Goal: Browse casually: Explore the website without a specific task or goal

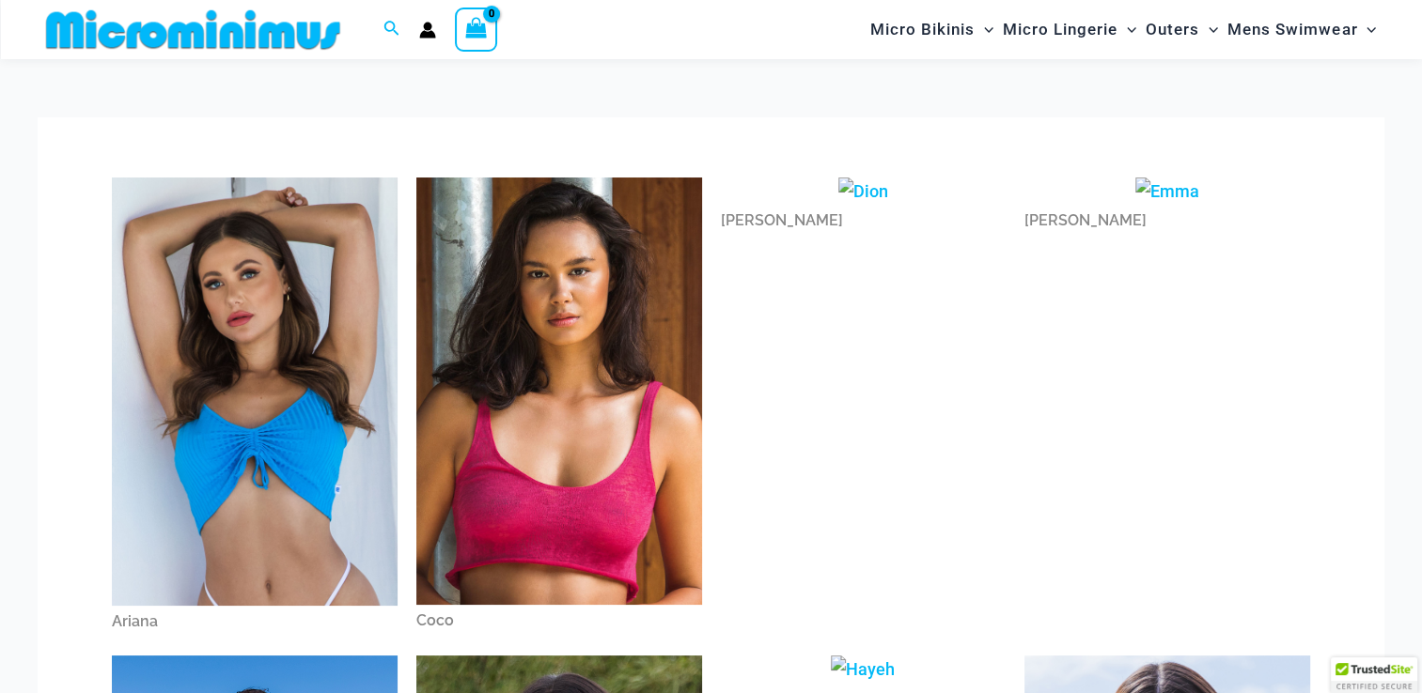
scroll to position [188, 0]
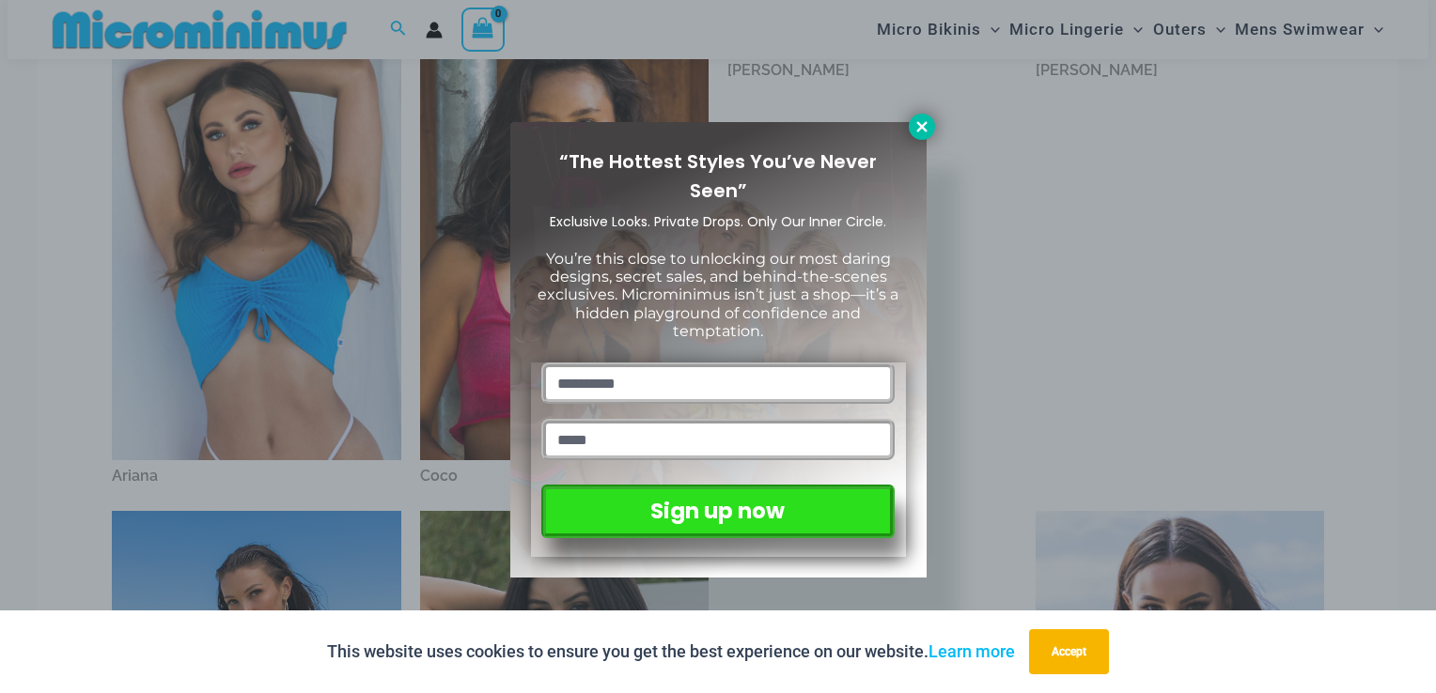
click at [915, 126] on icon at bounding box center [921, 126] width 17 height 17
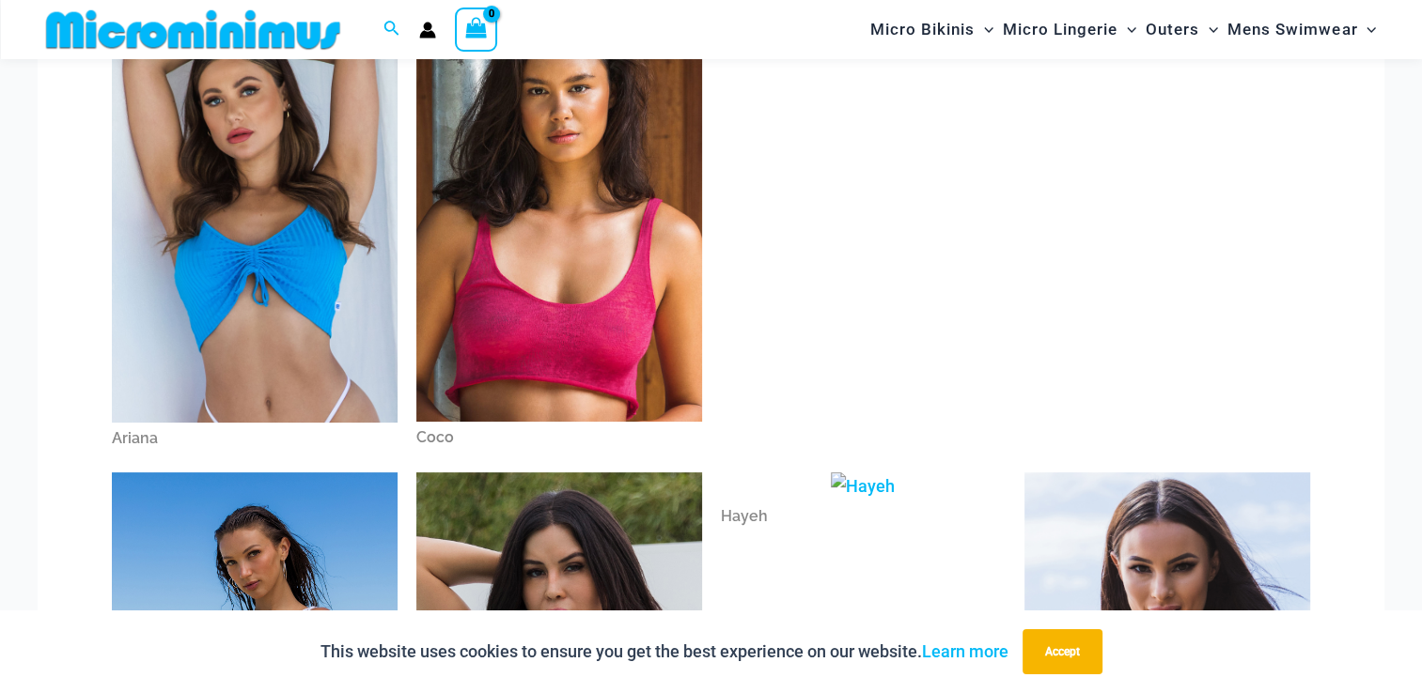
scroll to position [226, 0]
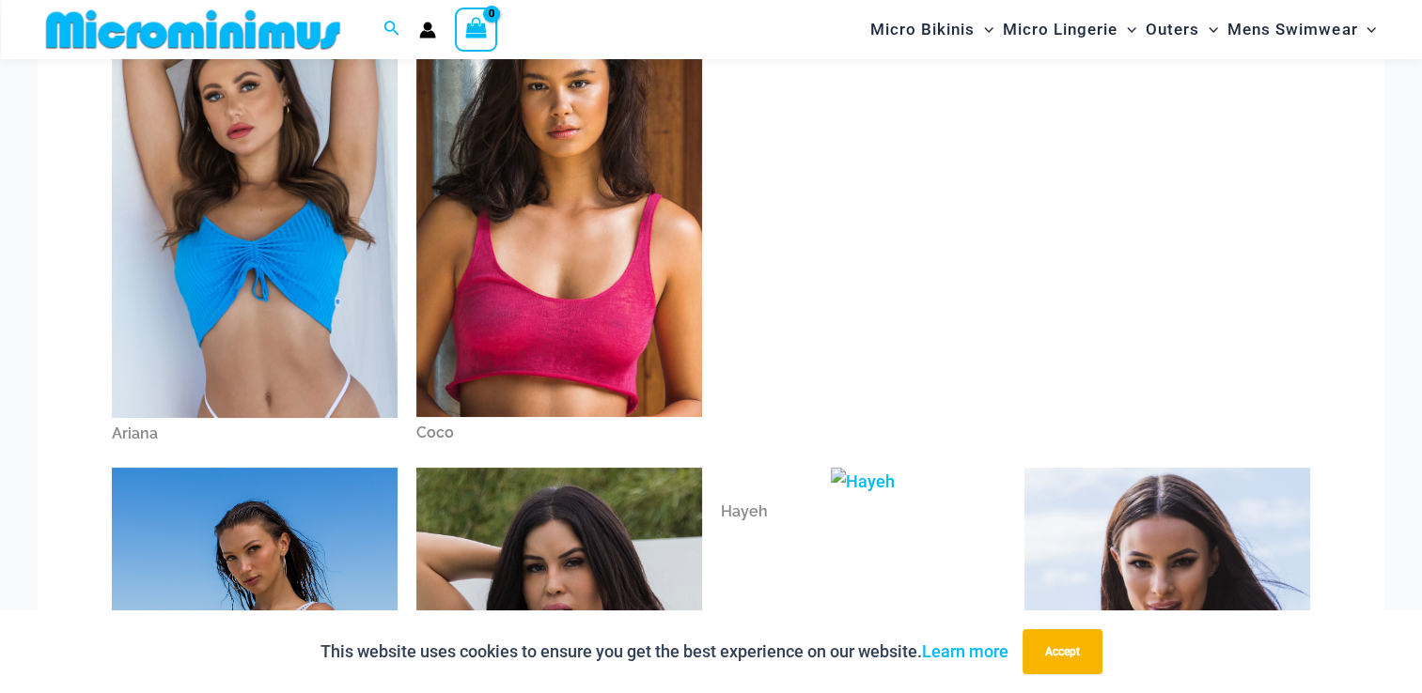
click at [589, 179] on img at bounding box center [559, 204] width 286 height 428
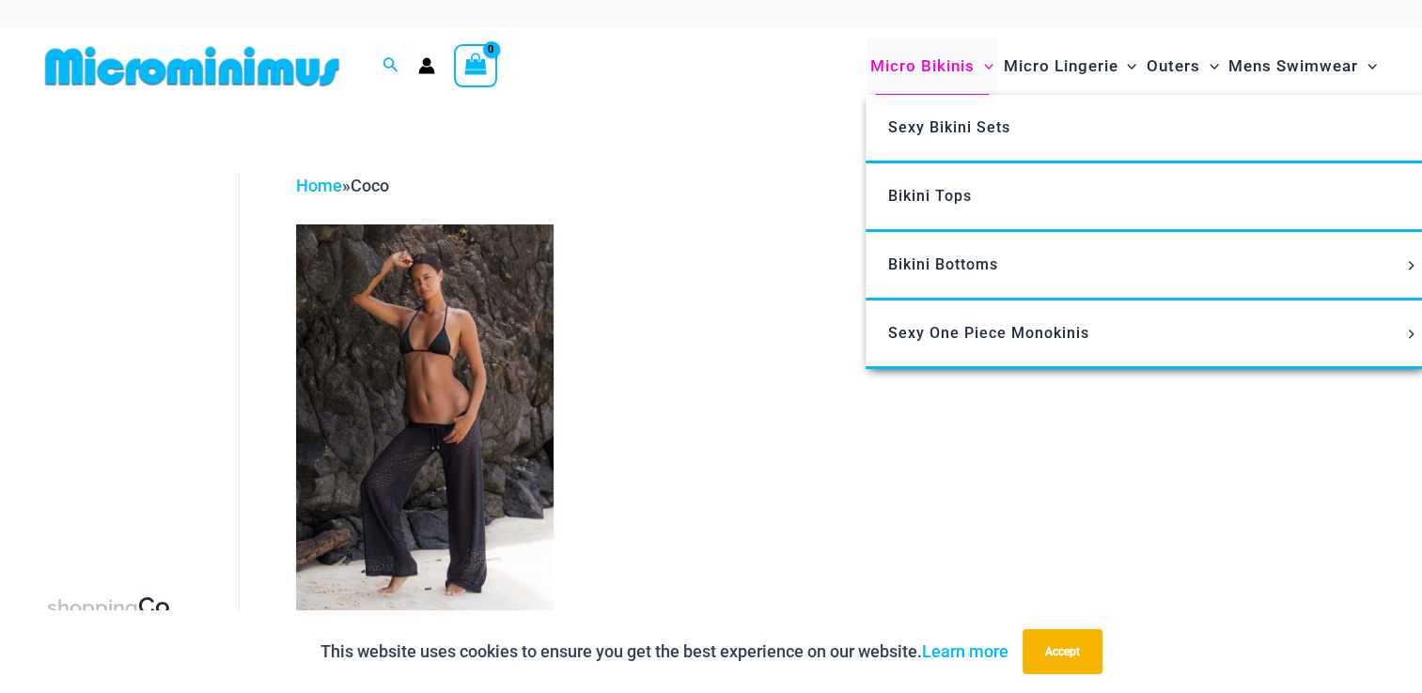
click at [942, 59] on span "Micro Bikinis" at bounding box center [922, 66] width 104 height 48
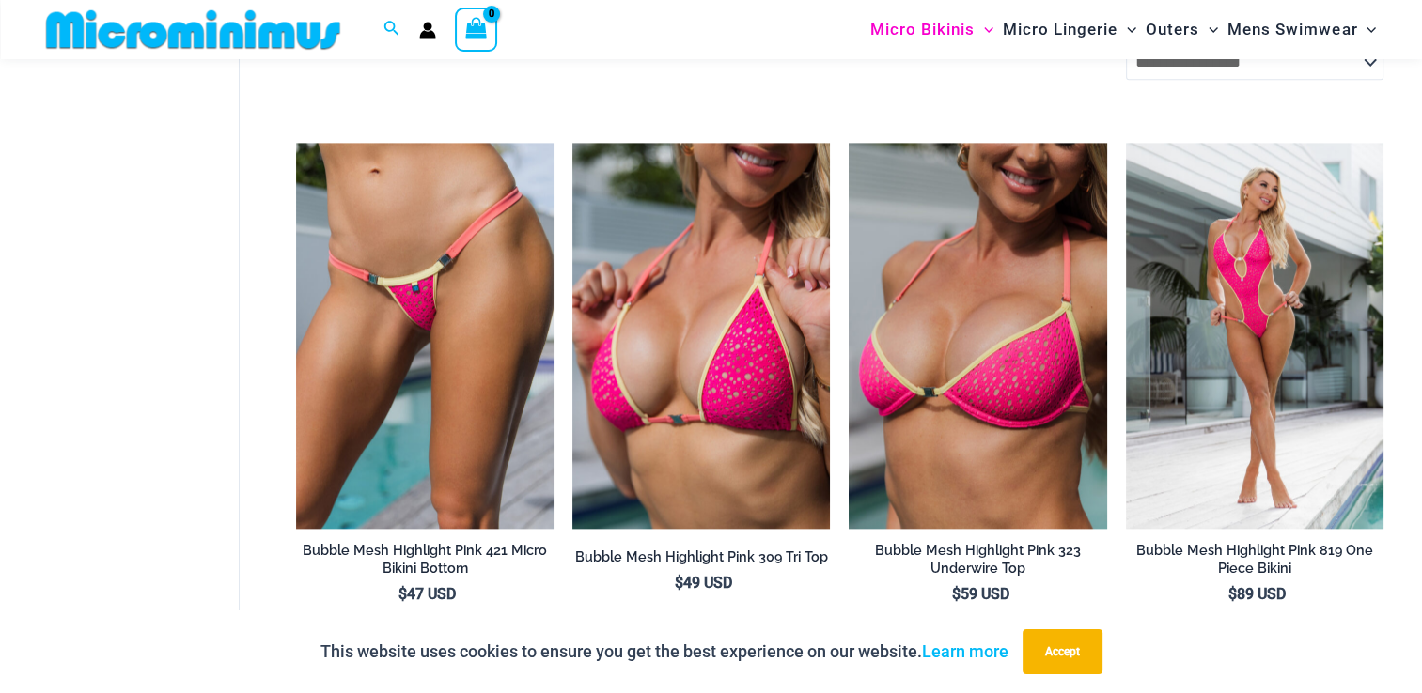
scroll to position [2293, 0]
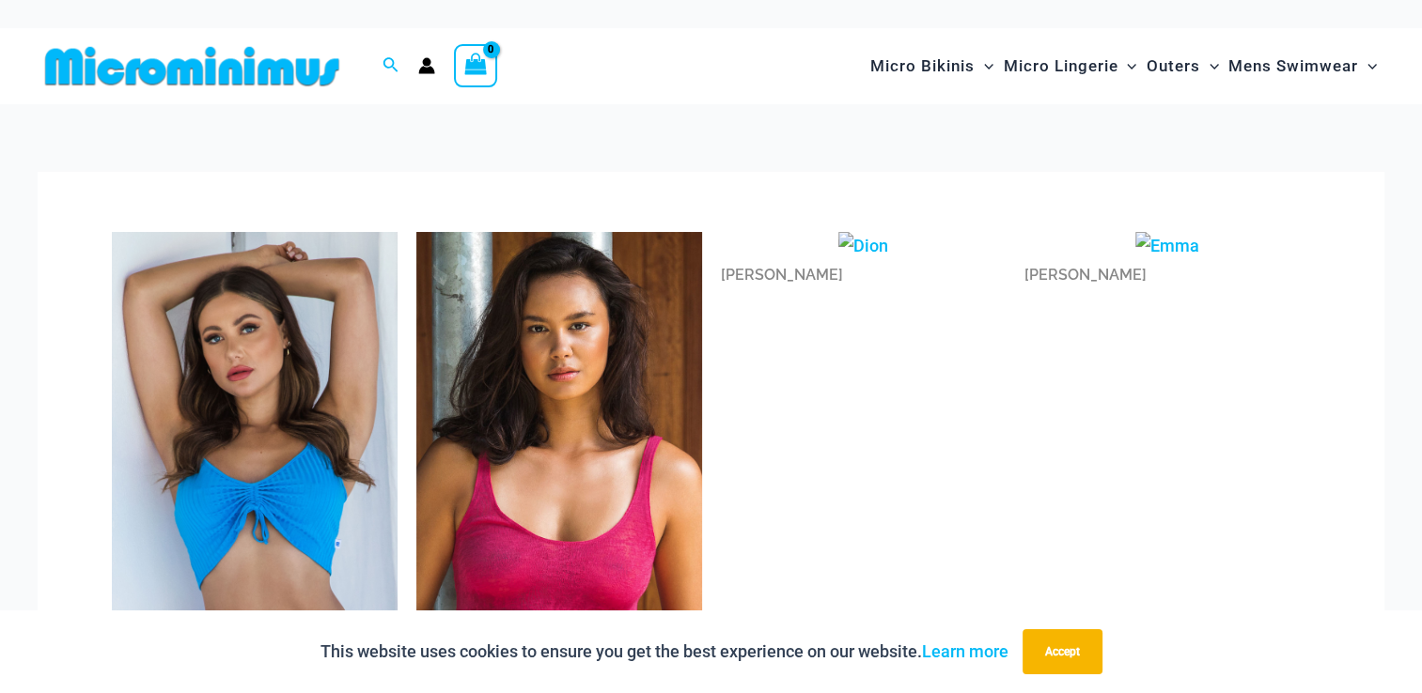
click at [258, 79] on img at bounding box center [192, 66] width 309 height 42
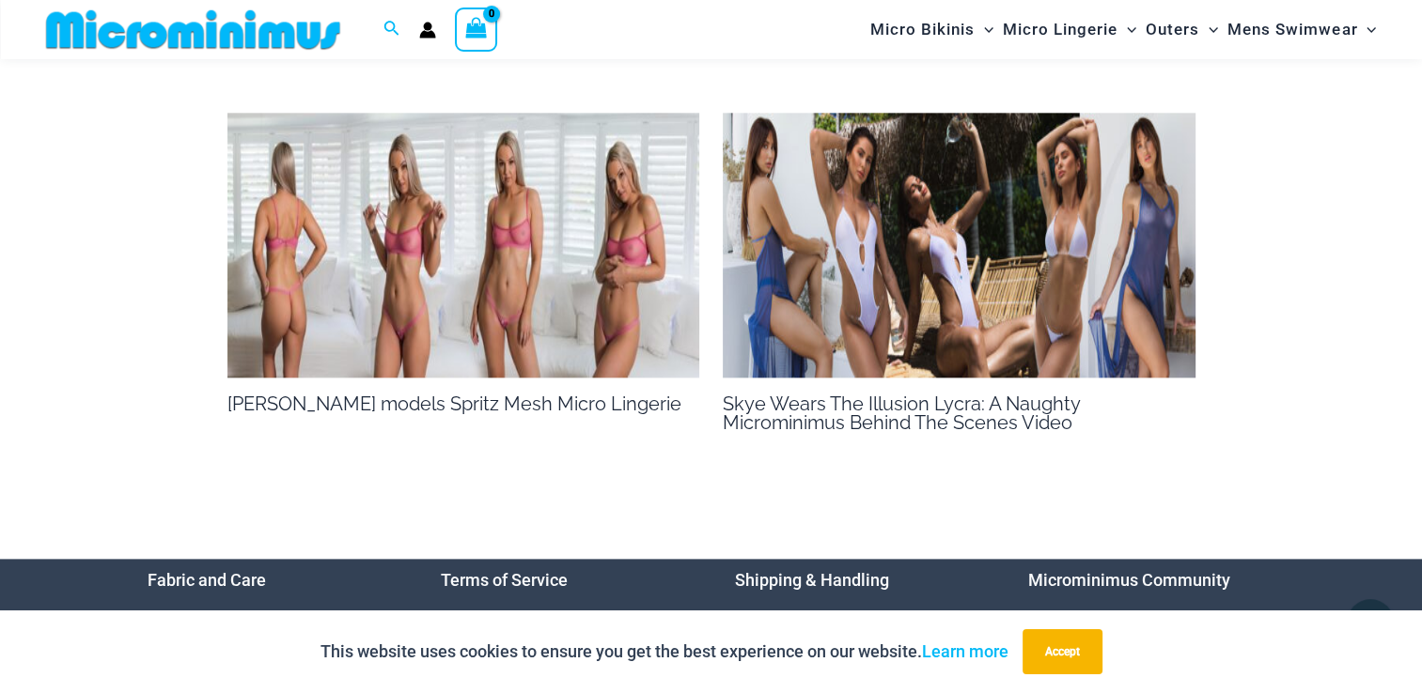
scroll to position [2293, 0]
click at [506, 332] on img at bounding box center [463, 247] width 473 height 266
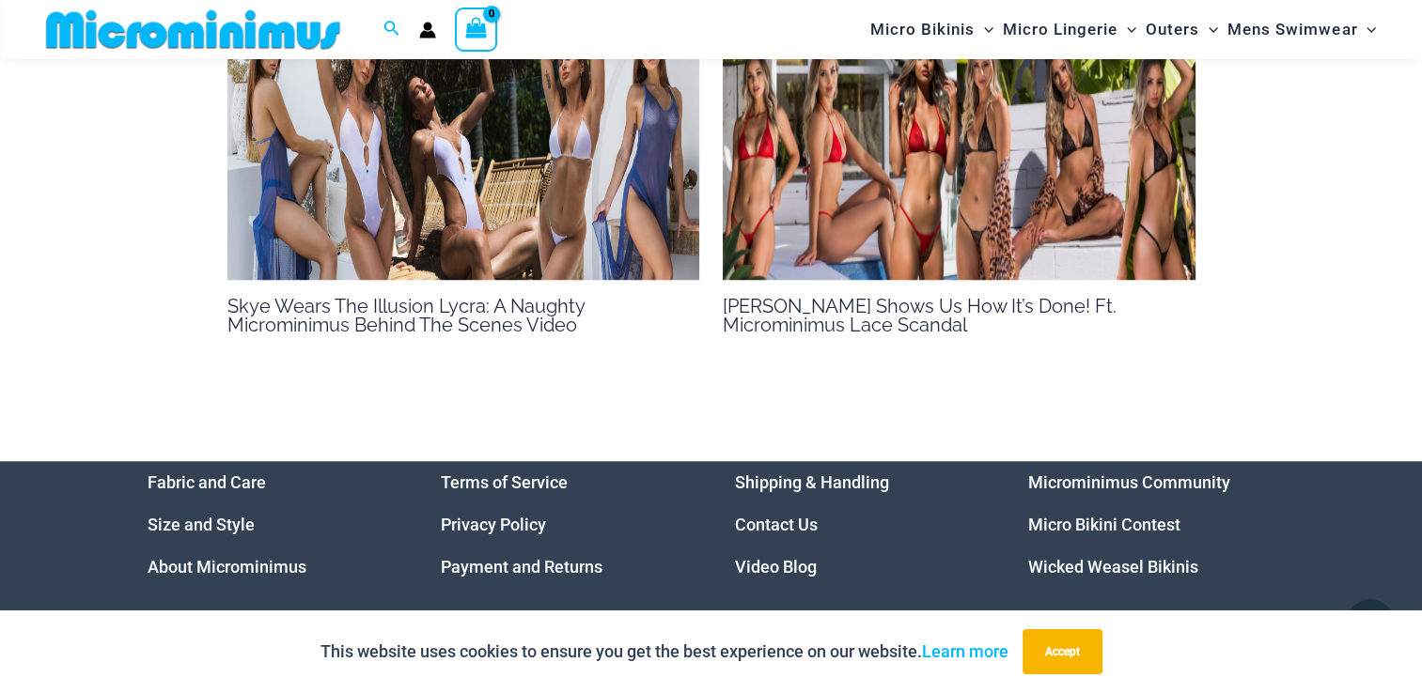
scroll to position [1691, 0]
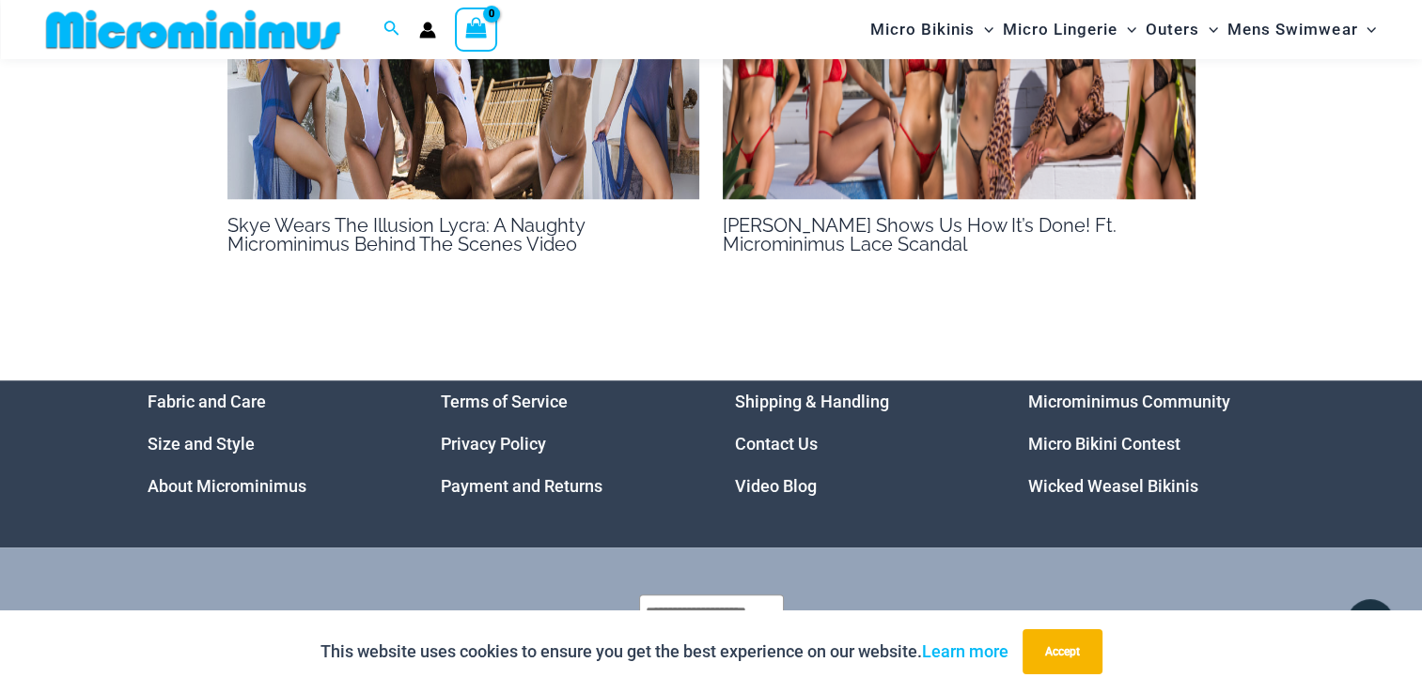
click at [864, 134] on img at bounding box center [959, 66] width 473 height 266
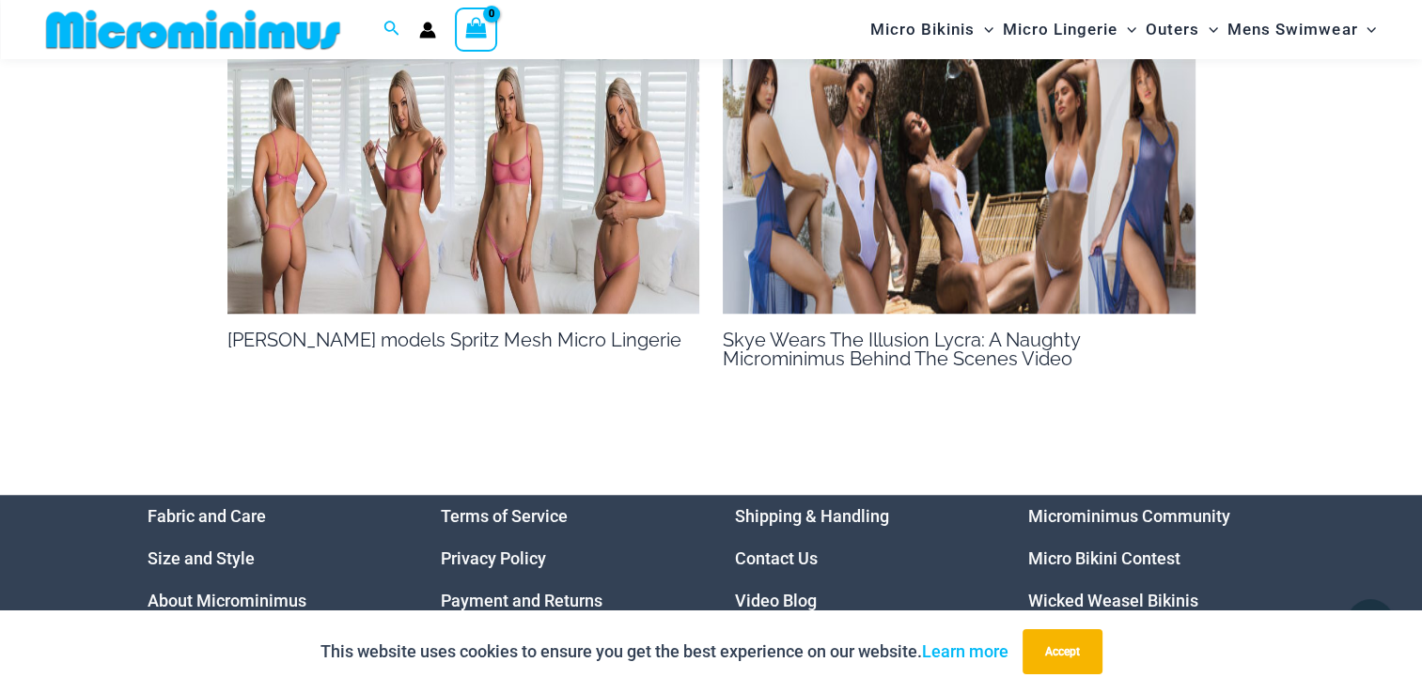
scroll to position [1503, 0]
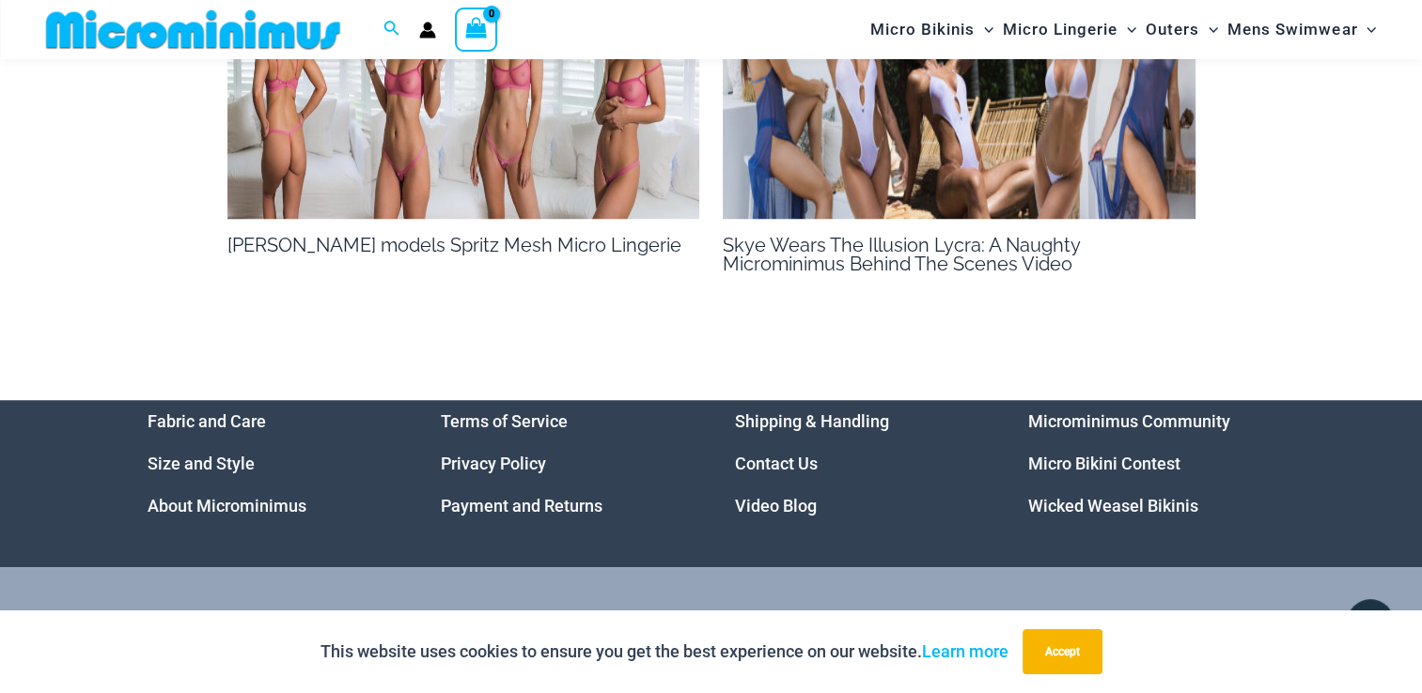
click at [286, 42] on img at bounding box center [193, 29] width 309 height 42
